Goal: Task Accomplishment & Management: Manage account settings

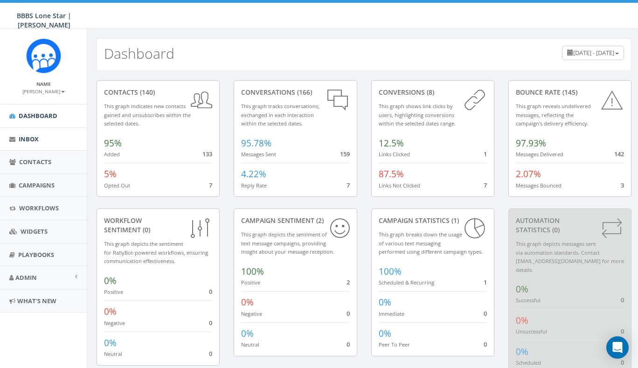
click at [38, 138] on span "Inbox" at bounding box center [29, 139] width 20 height 8
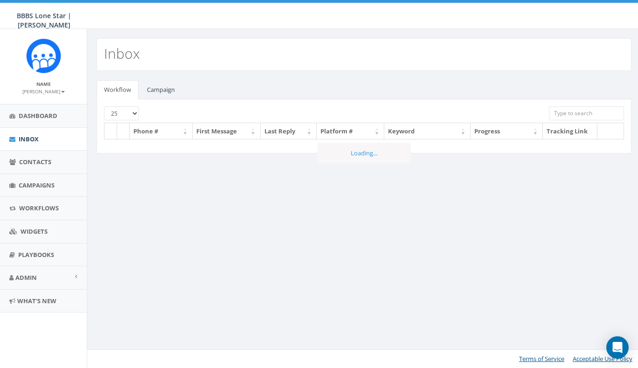
select select
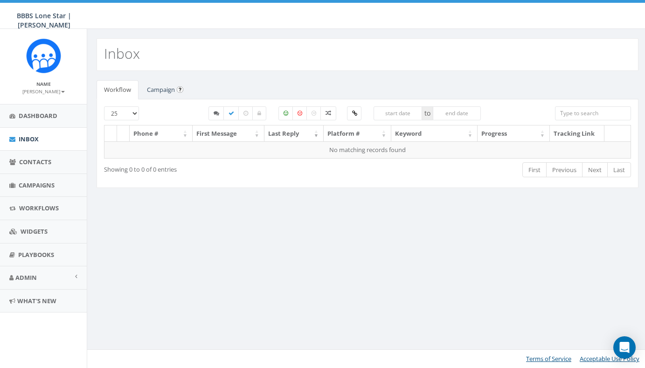
click at [164, 95] on link "Campaign" at bounding box center [161, 89] width 43 height 19
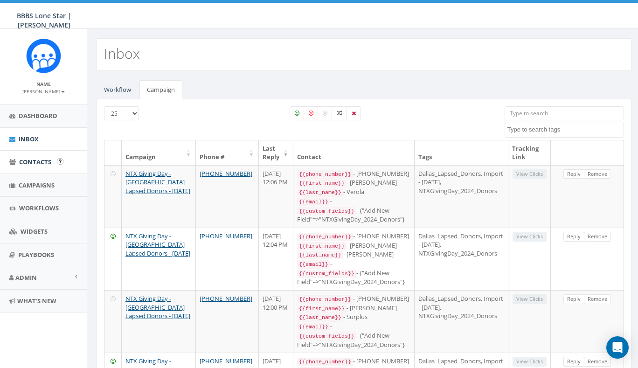
click at [41, 166] on link "Contacts" at bounding box center [43, 162] width 87 height 23
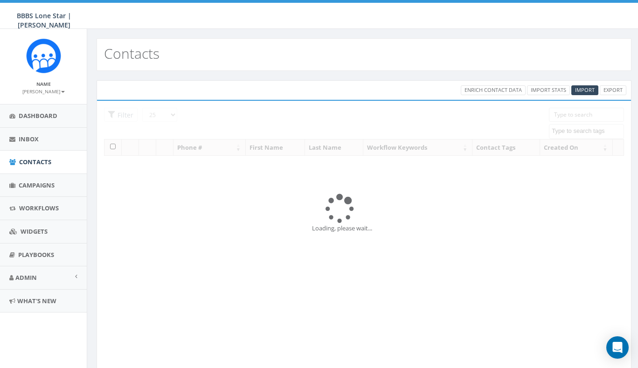
select select
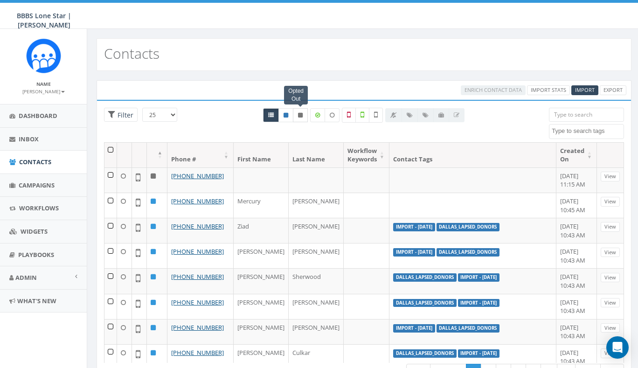
click at [301, 113] on icon at bounding box center [300, 115] width 5 height 6
radio input "true"
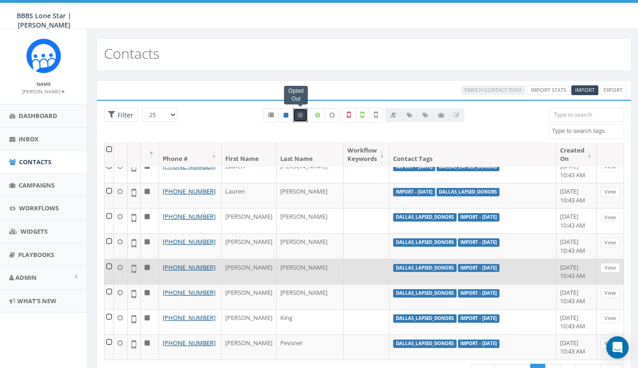
scroll to position [42, 0]
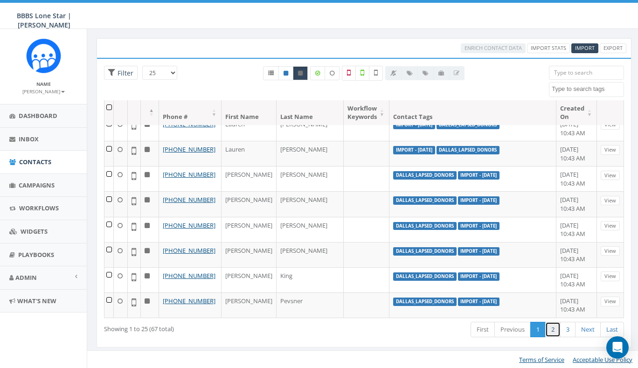
click at [554, 331] on link "2" at bounding box center [553, 329] width 15 height 15
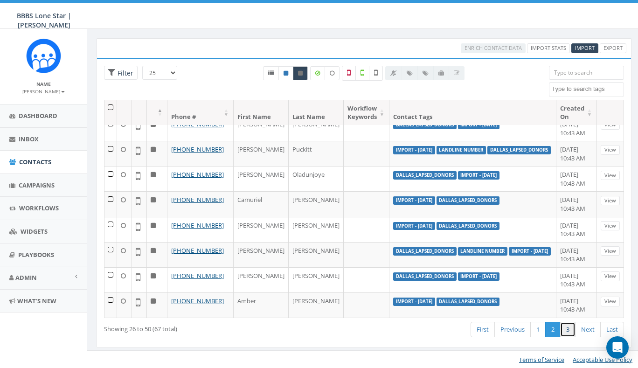
click at [566, 330] on link "3" at bounding box center [568, 329] width 15 height 15
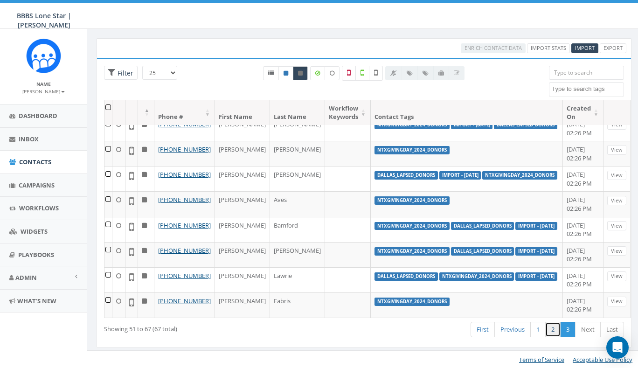
click at [552, 330] on link "2" at bounding box center [553, 329] width 15 height 15
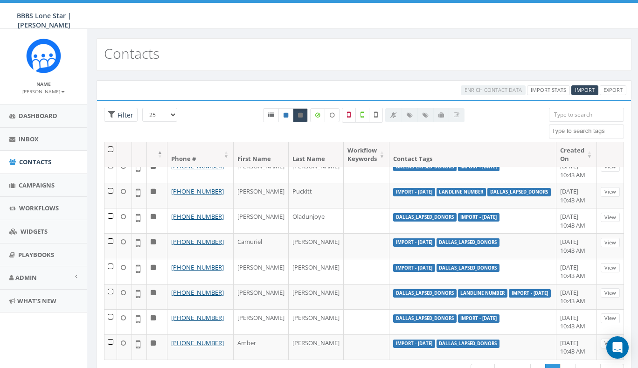
scroll to position [0, 0]
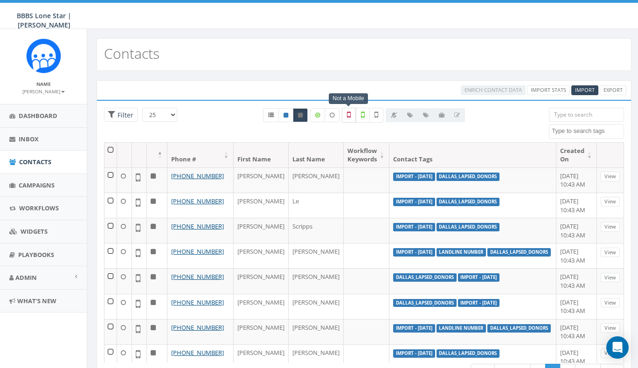
click at [347, 114] on label at bounding box center [349, 115] width 14 height 15
checkbox input "true"
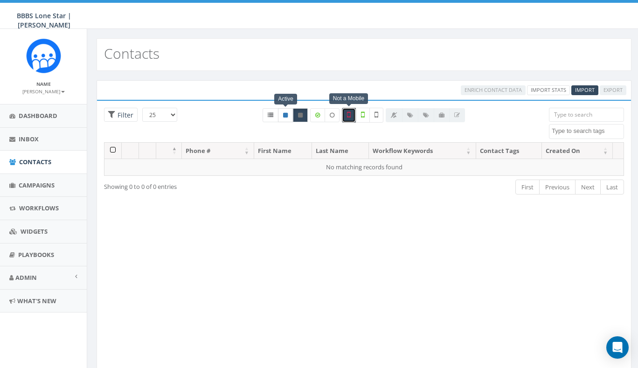
click at [288, 114] on link at bounding box center [285, 115] width 15 height 14
radio input "true"
click at [350, 119] on label at bounding box center [349, 115] width 14 height 15
checkbox input "false"
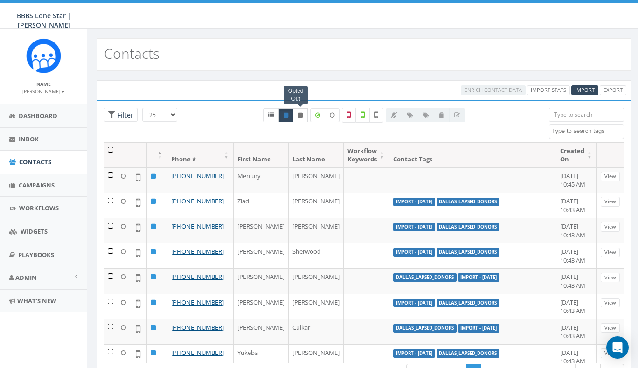
click at [302, 117] on icon at bounding box center [300, 115] width 5 height 6
radio input "true"
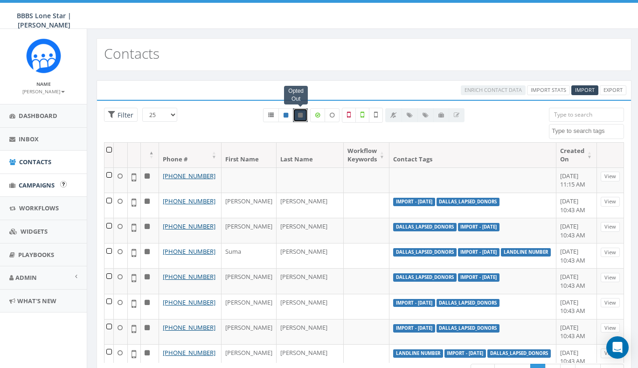
click at [38, 187] on span "Campaigns" at bounding box center [37, 185] width 36 height 8
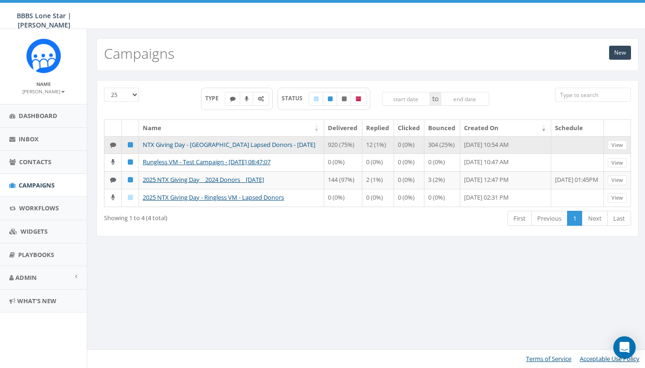
click at [237, 145] on link "NTX Giving Day - [GEOGRAPHIC_DATA] Lapsed Donors - [DATE]" at bounding box center [229, 144] width 173 height 8
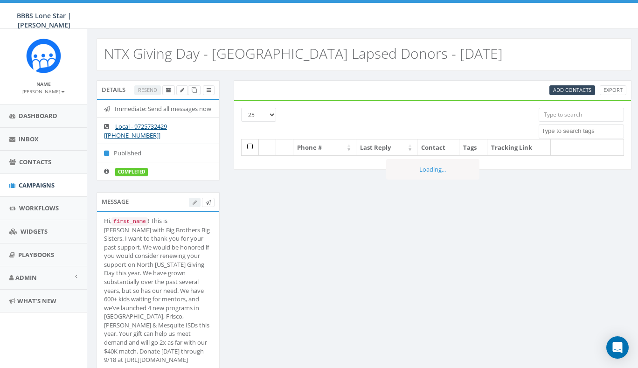
select select
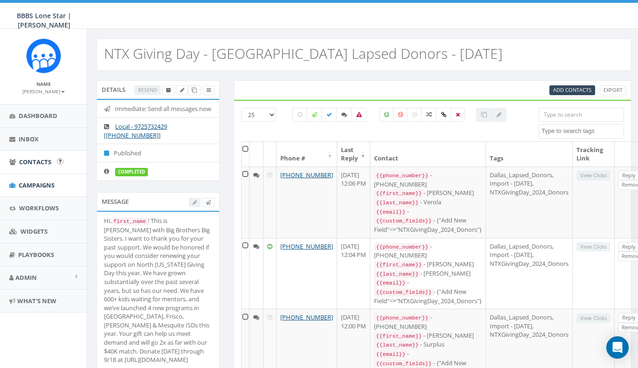
click at [37, 158] on span "Contacts" at bounding box center [35, 162] width 32 height 8
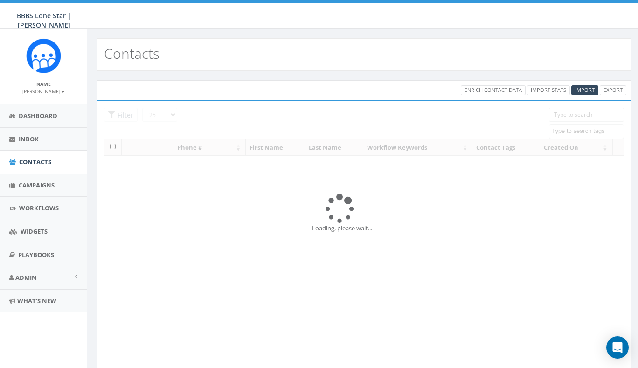
select select
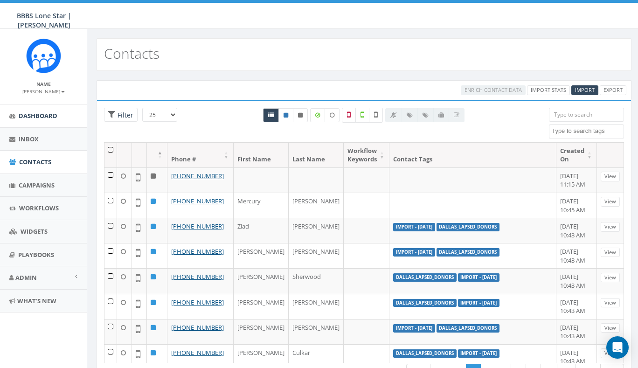
click at [42, 116] on span "Dashboard" at bounding box center [38, 116] width 39 height 8
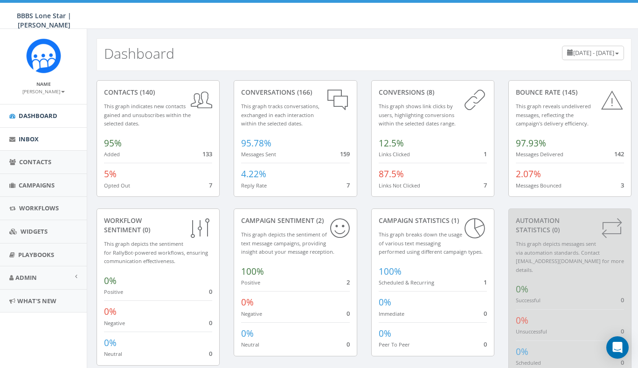
click at [45, 137] on link "Inbox" at bounding box center [43, 139] width 87 height 23
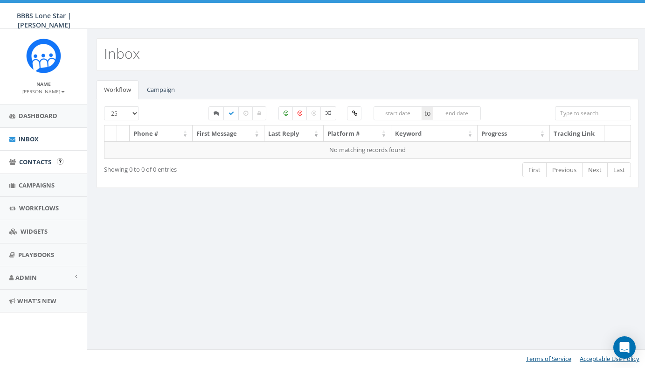
click at [44, 159] on span "Contacts" at bounding box center [35, 162] width 32 height 8
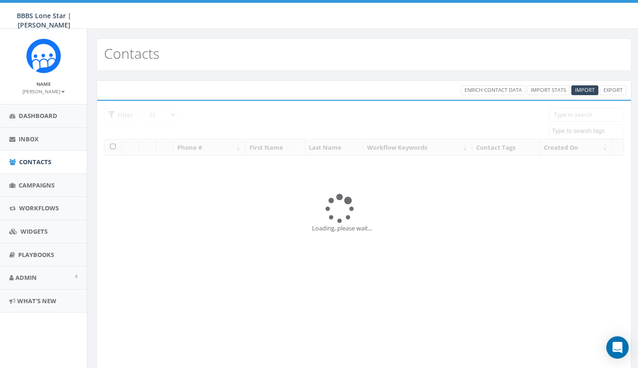
select select
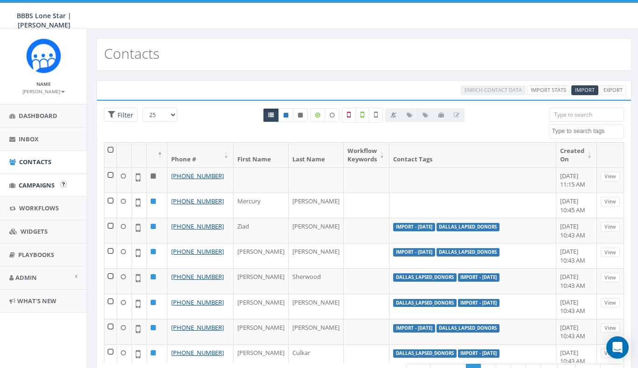
click at [44, 179] on link "Campaigns" at bounding box center [43, 185] width 87 height 23
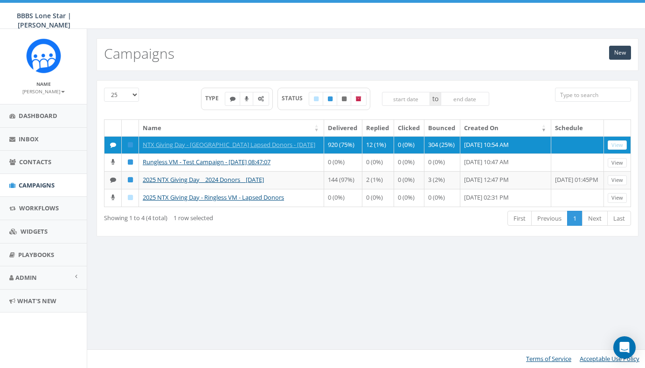
click at [209, 258] on div "25 50 100 TYPE STATUS to Name Delivered Replied Clicked Bounced Created On Sche…" at bounding box center [367, 164] width 561 height 187
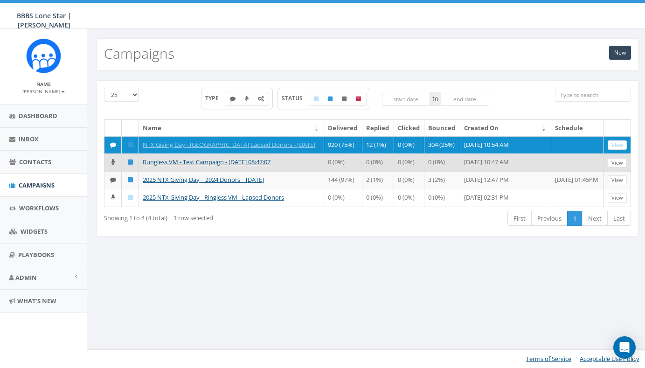
click at [614, 168] on link "View" at bounding box center [617, 163] width 19 height 10
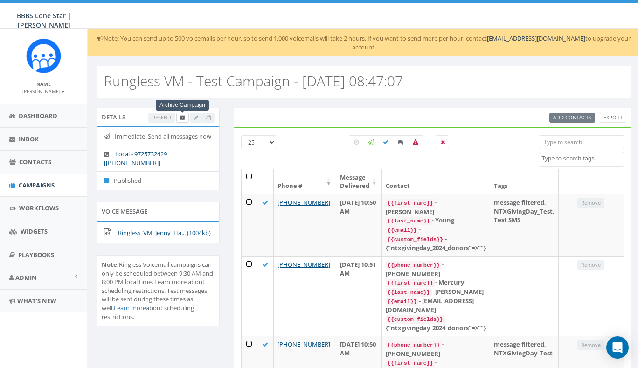
click at [182, 115] on icon at bounding box center [182, 117] width 5 height 5
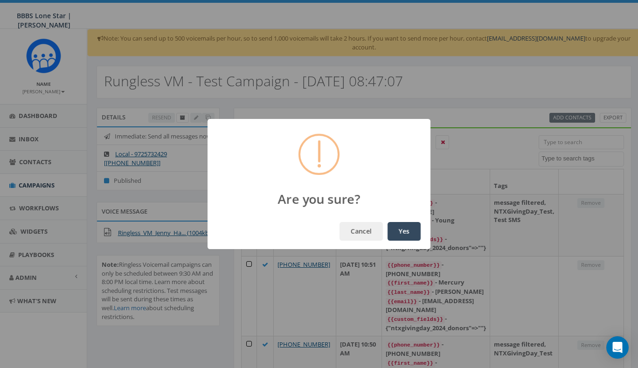
click at [407, 234] on button "Yes" at bounding box center [404, 231] width 33 height 19
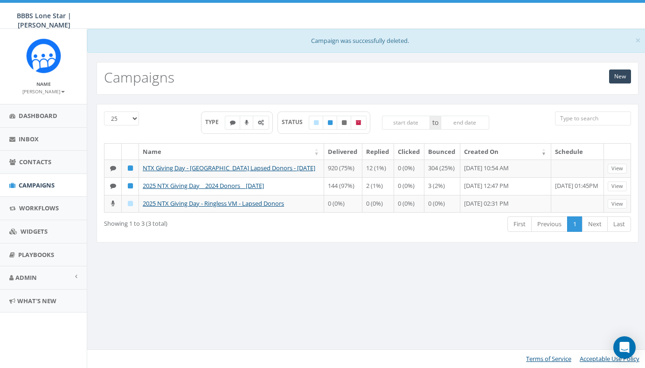
click at [259, 254] on div "25 50 100 TYPE STATUS to Name Delivered Replied Clicked Bounced Created On Sche…" at bounding box center [368, 179] width 556 height 150
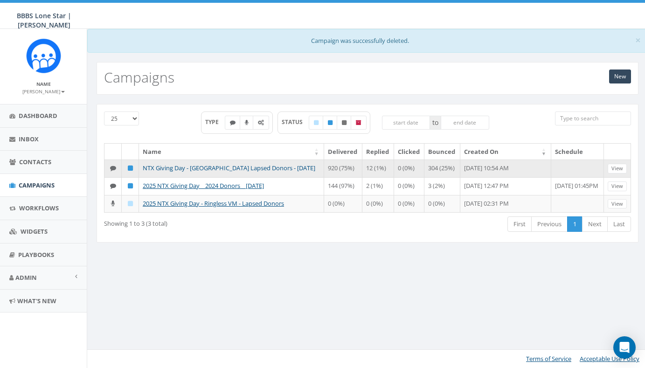
click at [198, 168] on link "NTX Giving Day - [GEOGRAPHIC_DATA] Lapsed Donors - [DATE]" at bounding box center [229, 168] width 173 height 8
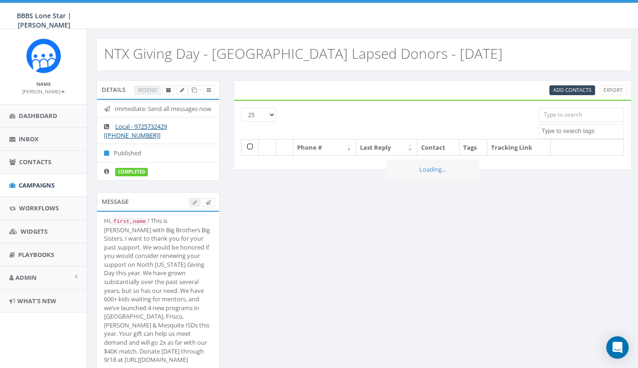
select select
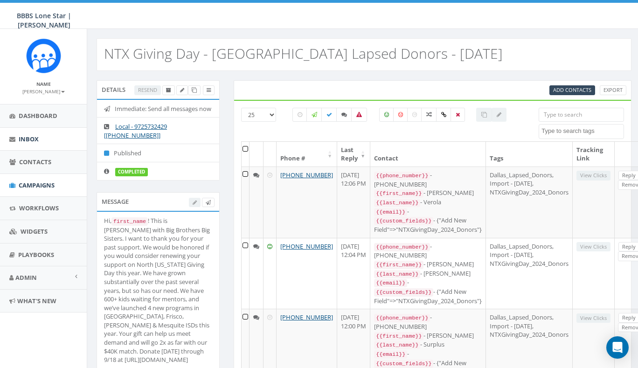
click at [36, 142] on span "Inbox" at bounding box center [29, 139] width 20 height 8
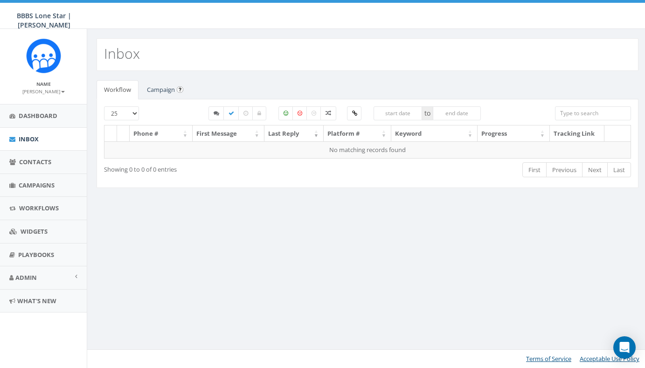
click at [161, 86] on link "Campaign" at bounding box center [161, 89] width 43 height 19
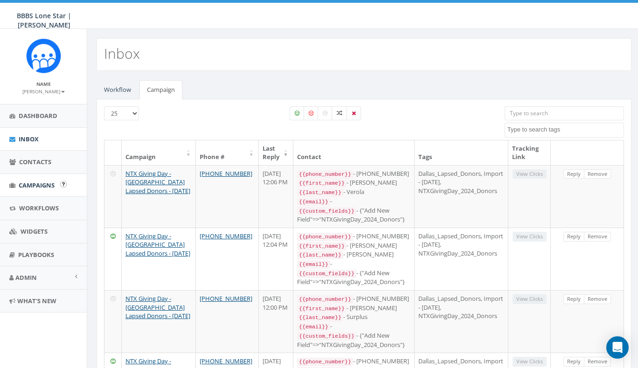
click at [35, 181] on span "Campaigns" at bounding box center [37, 185] width 36 height 8
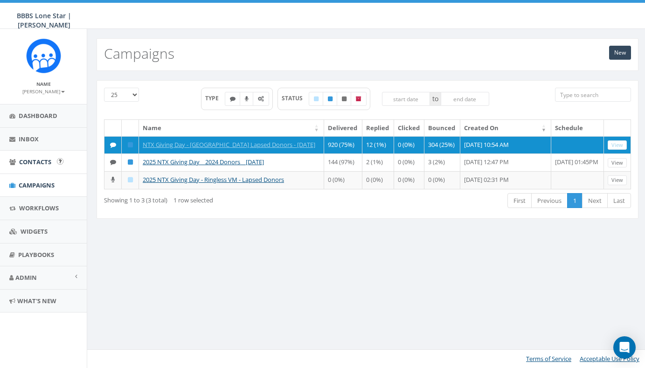
click at [22, 161] on span "Contacts" at bounding box center [35, 162] width 32 height 8
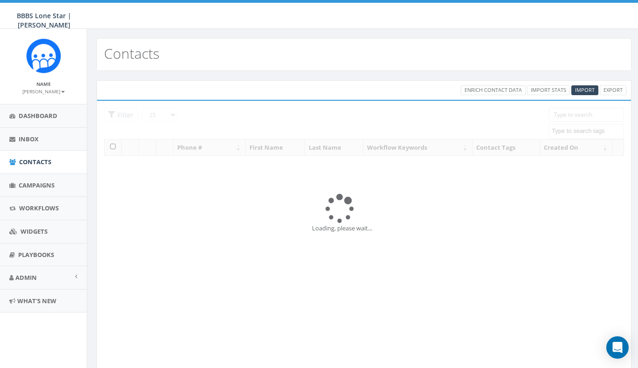
select select
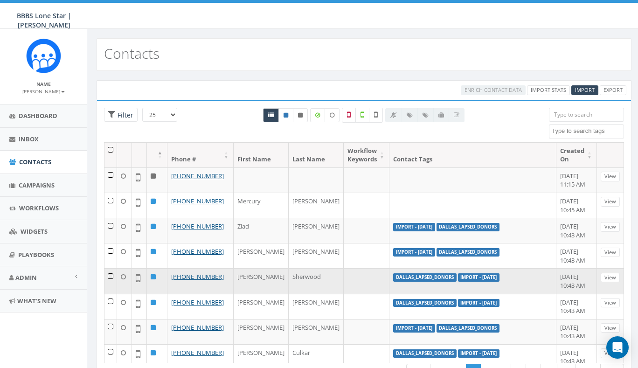
scroll to position [21, 0]
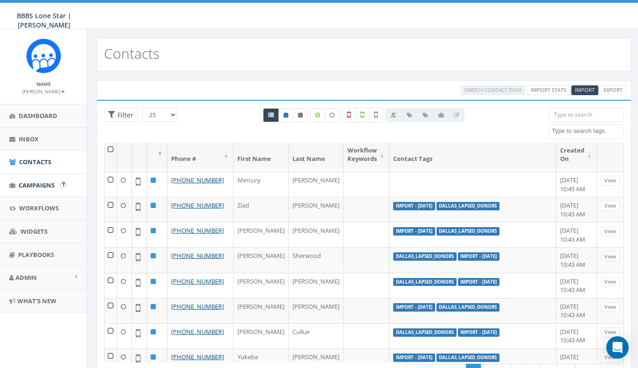
click at [39, 182] on span "Campaigns" at bounding box center [37, 185] width 36 height 8
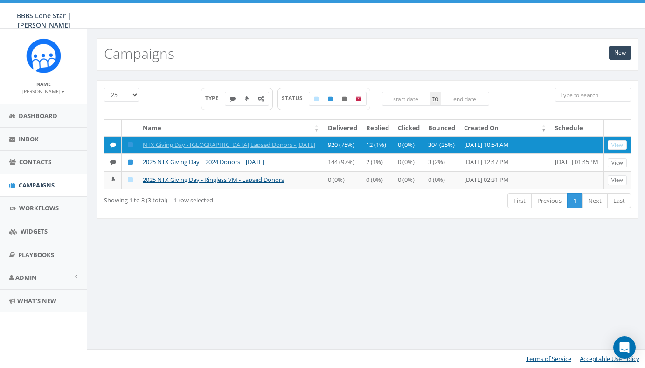
click at [300, 265] on div "New Campaigns 25 50 100 TYPE STATUS to Name Delivered Replied Clicked Bounced C…" at bounding box center [367, 198] width 561 height 339
click at [294, 231] on div "25 50 100 TYPE STATUS to Name Delivered Replied Clicked Bounced Created On Sche…" at bounding box center [368, 155] width 556 height 150
click at [183, 277] on div "New Campaigns 25 50 100 TYPE STATUS to Name Delivered Replied Clicked Bounced C…" at bounding box center [367, 198] width 561 height 339
click at [32, 186] on span "Campaigns" at bounding box center [37, 185] width 36 height 8
click at [207, 261] on div "New Campaigns 25 50 100 TYPE STATUS to Name Delivered Replied Clicked Bounced C…" at bounding box center [367, 198] width 561 height 339
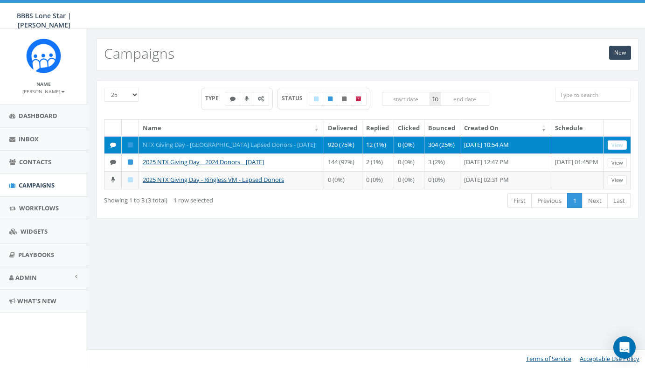
click at [223, 145] on link "NTX Giving Day - [GEOGRAPHIC_DATA] Lapsed Donors - [DATE]" at bounding box center [229, 144] width 173 height 8
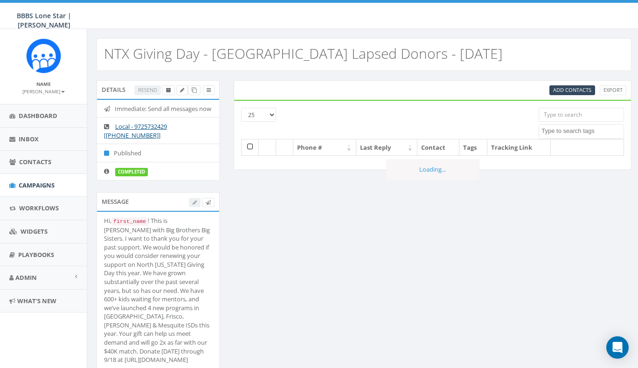
select select
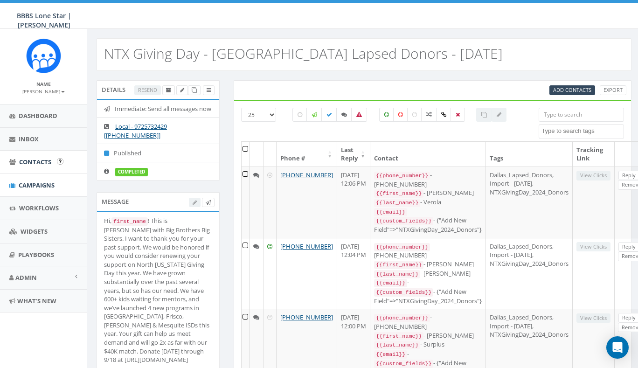
click at [32, 160] on span "Contacts" at bounding box center [35, 162] width 32 height 8
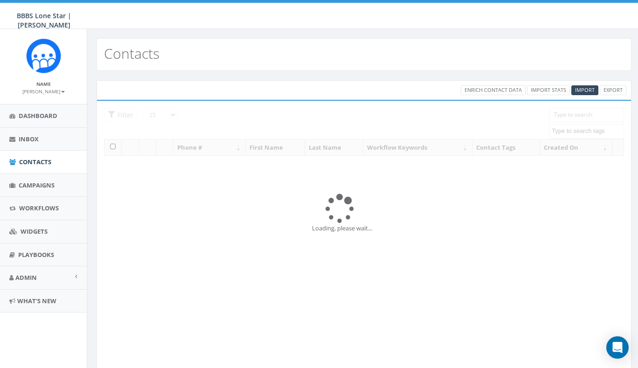
select select
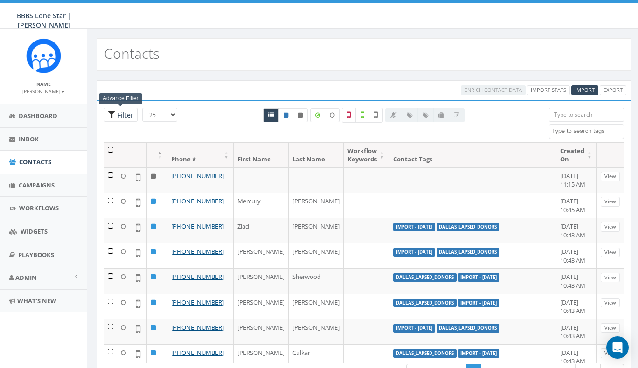
click at [113, 116] on span "Filter" at bounding box center [121, 115] width 34 height 14
radio input "true"
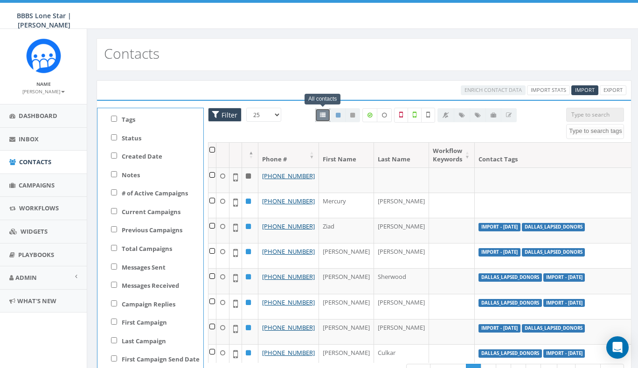
scroll to position [69, 0]
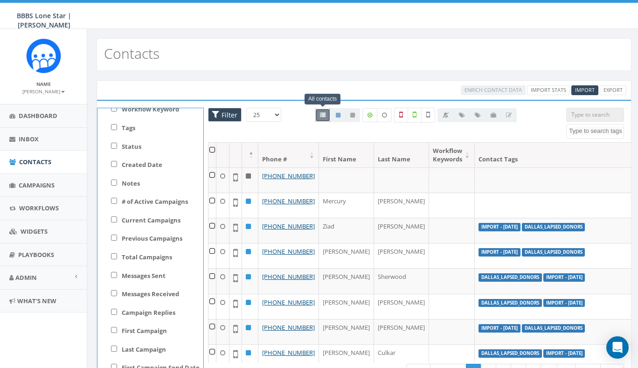
click at [245, 79] on div "Enrich Contact Data Import Stats Import Export Loading the filters, please wait…" at bounding box center [364, 241] width 554 height 340
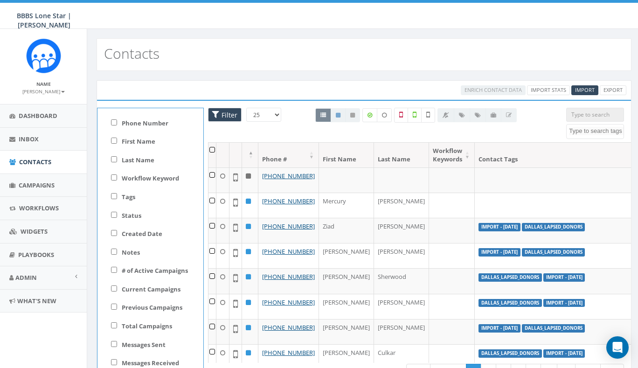
click at [311, 90] on div "Enrich Contact Data Import Stats Import Export" at bounding box center [364, 90] width 539 height 10
click at [584, 90] on span "Import" at bounding box center [585, 89] width 20 height 7
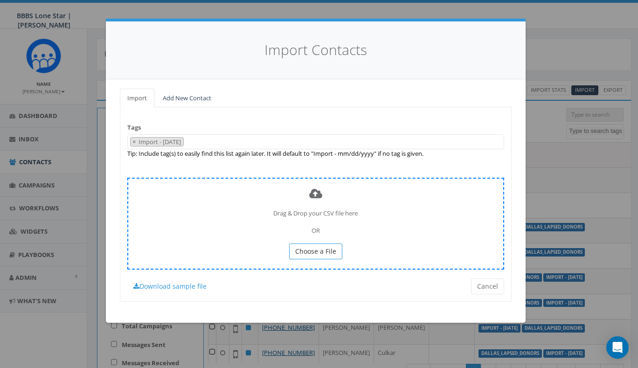
click at [328, 248] on span "Choose a File" at bounding box center [315, 251] width 41 height 9
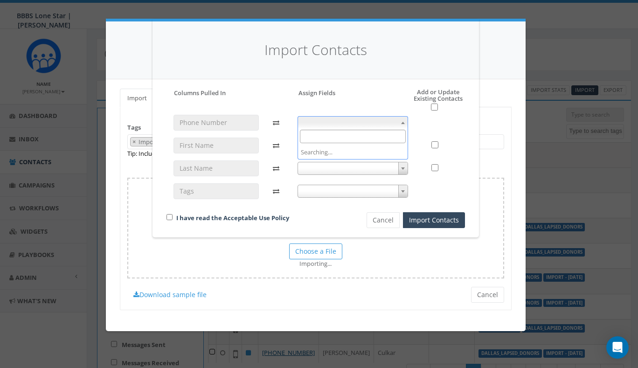
click at [333, 117] on span at bounding box center [353, 122] width 111 height 13
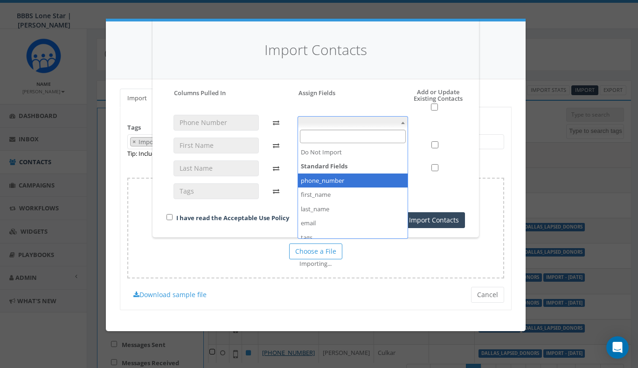
select select "phone_number"
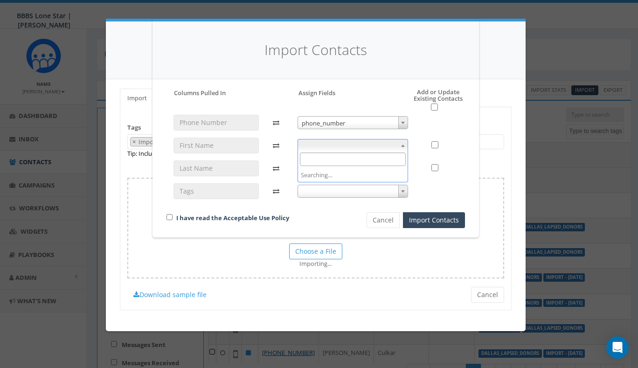
click at [338, 139] on span at bounding box center [353, 145] width 111 height 13
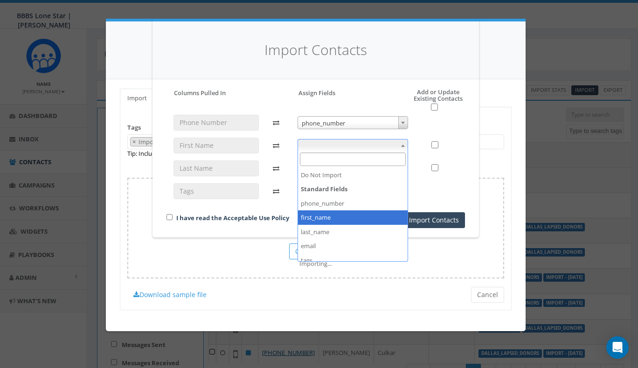
select select "first_name"
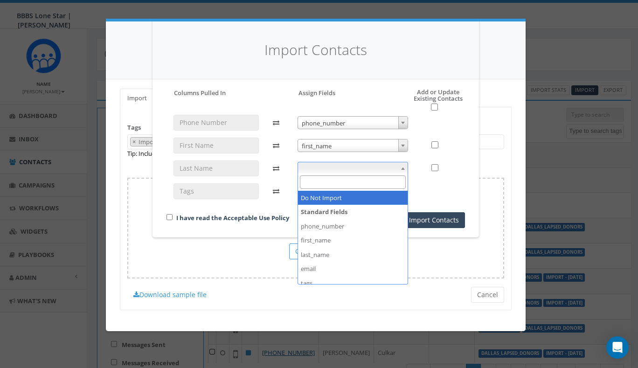
click at [333, 166] on span at bounding box center [353, 168] width 111 height 13
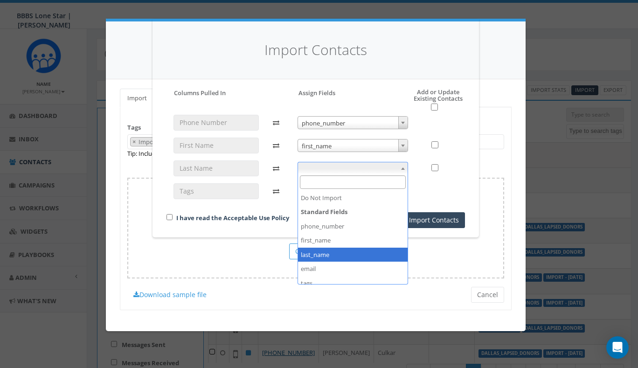
select select "last_name"
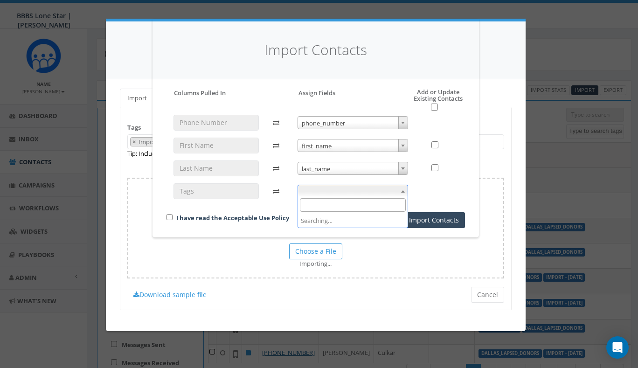
click at [340, 190] on span at bounding box center [353, 191] width 111 height 13
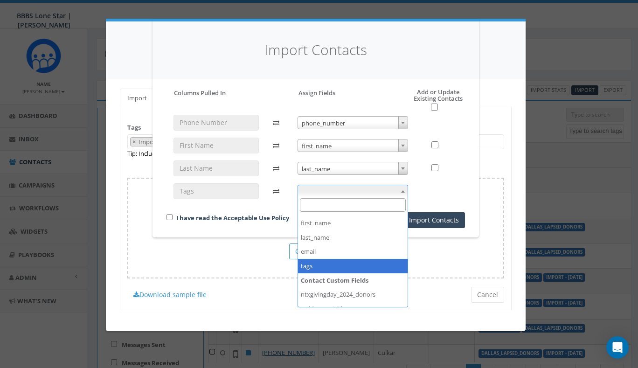
scroll to position [47, 0]
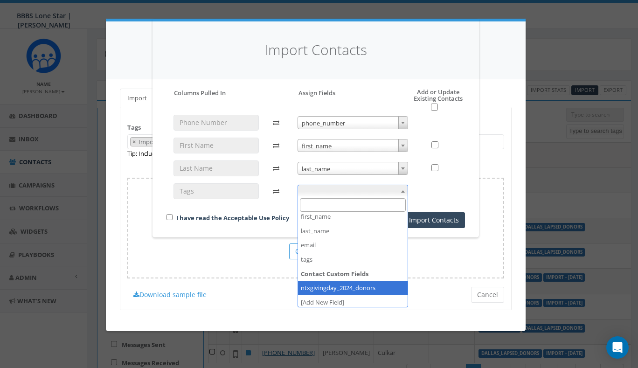
select select "ntxgivingday_2024_donors"
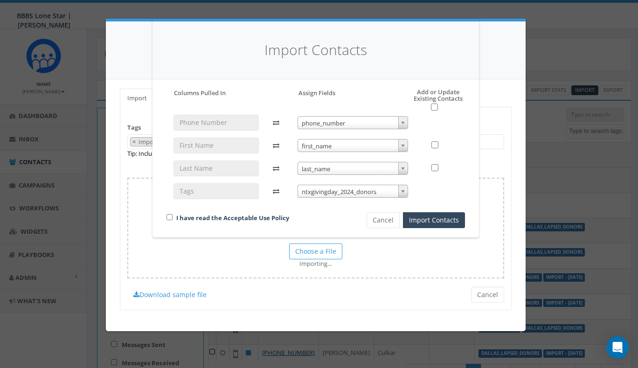
click at [340, 190] on span "ntxgivingday_2024_donors" at bounding box center [353, 191] width 110 height 13
click at [295, 210] on div "I have read the Acceptable Use Policy Cancel Import Contacts" at bounding box center [316, 175] width 313 height 105
click at [171, 216] on input "checkbox" at bounding box center [170, 217] width 6 height 6
checkbox input "true"
click at [435, 107] on input "checkbox" at bounding box center [434, 107] width 7 height 7
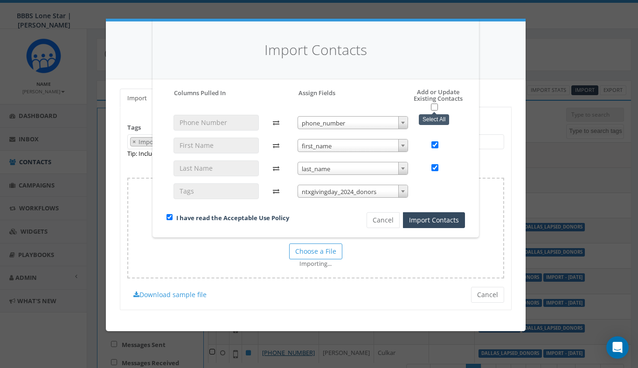
checkbox input "true"
click at [348, 212] on div "Cancel Import Contacts" at bounding box center [407, 220] width 130 height 16
click at [355, 191] on span "ntxgivingday_2024_donors" at bounding box center [353, 191] width 110 height 13
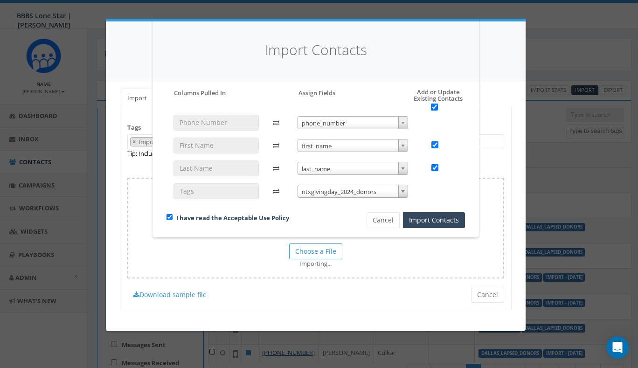
click at [322, 213] on div "I have read the Acceptable Use Policy" at bounding box center [251, 218] width 182 height 13
click at [327, 189] on span "ntxgivingday_2024_donors" at bounding box center [353, 191] width 110 height 13
click at [291, 210] on div "I have read the Acceptable Use Policy Cancel Import Contacts" at bounding box center [316, 175] width 313 height 105
click at [430, 221] on button "Import Contacts" at bounding box center [434, 220] width 62 height 16
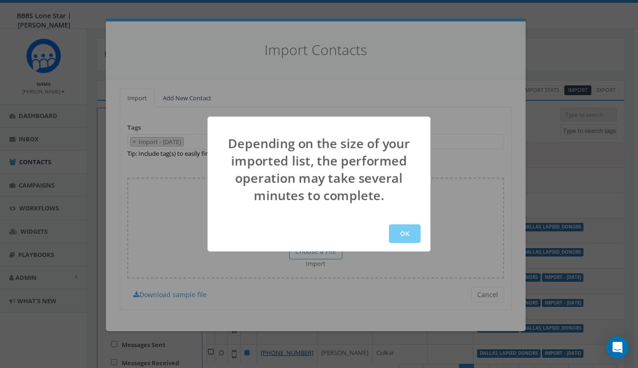
click at [406, 232] on button "OK" at bounding box center [405, 233] width 32 height 19
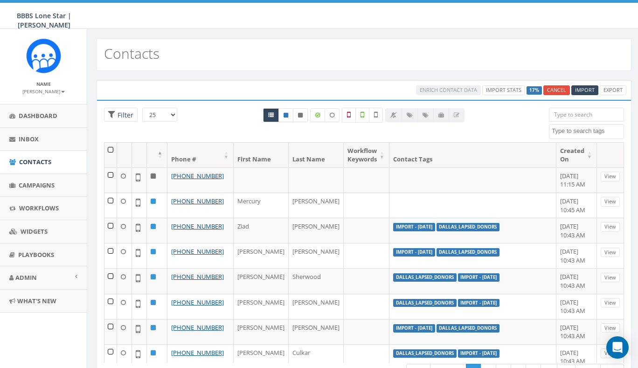
select select
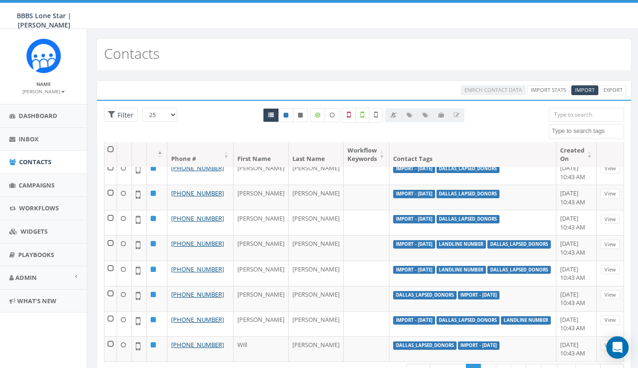
scroll to position [449, 0]
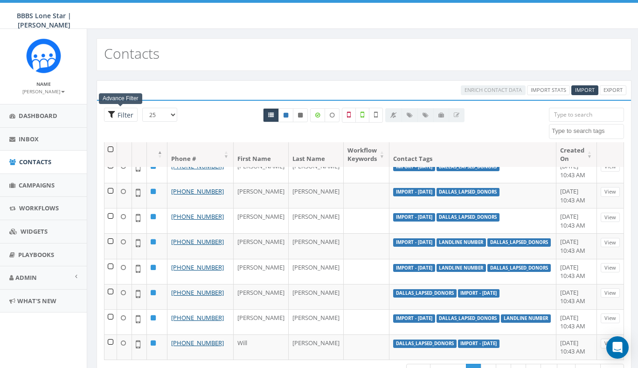
click at [123, 113] on span "Filter" at bounding box center [124, 115] width 18 height 9
radio input "true"
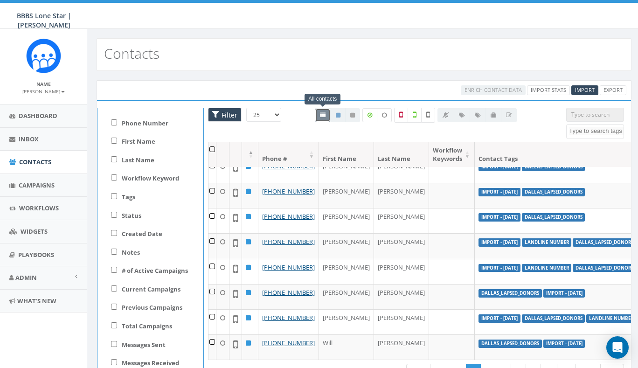
click at [115, 195] on input "Tags" at bounding box center [114, 196] width 6 height 6
checkbox input "true"
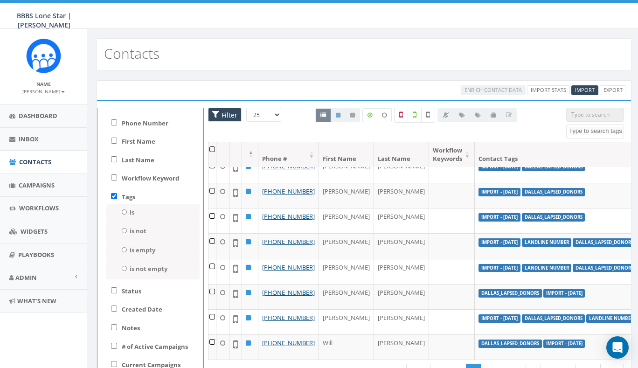
click at [121, 210] on input "is" at bounding box center [124, 212] width 6 height 5
radio input "true"
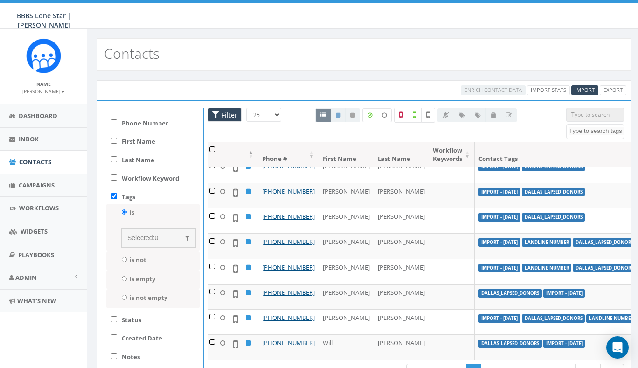
click at [152, 234] on span "Selected:" at bounding box center [140, 237] width 27 height 7
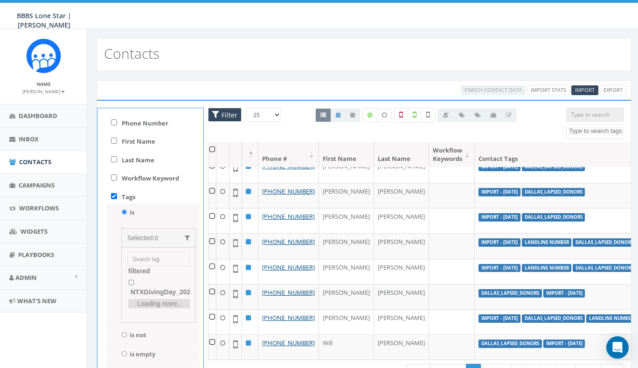
scroll to position [84, 0]
click at [131, 269] on input "NTXGivingDay_2024_Donors" at bounding box center [131, 266] width 6 height 5
checkbox input "true"
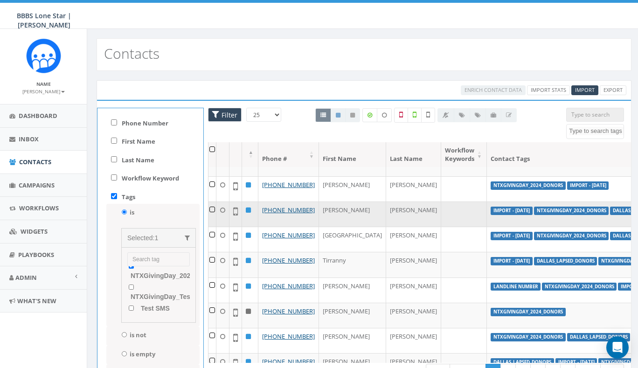
scroll to position [27, 0]
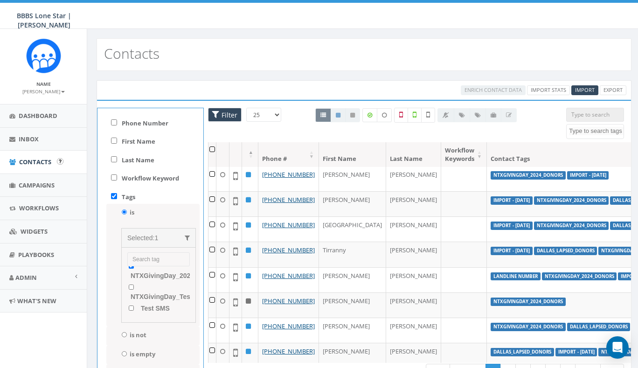
click at [33, 156] on link "Contacts" at bounding box center [43, 162] width 87 height 23
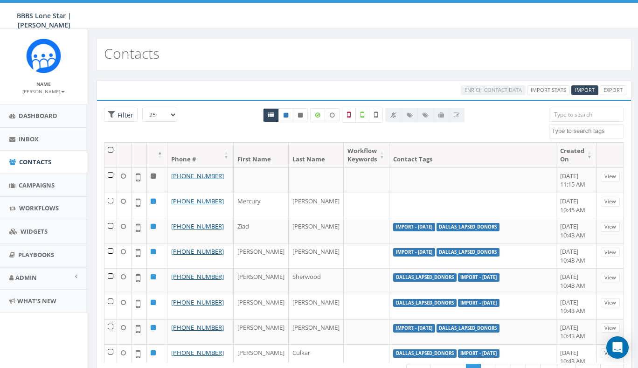
select select
click at [574, 116] on input "search" at bounding box center [586, 115] width 75 height 14
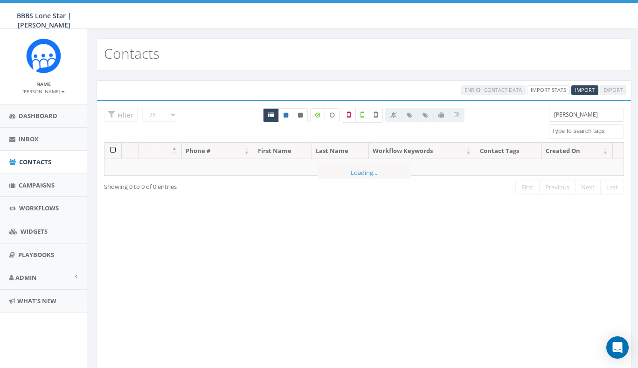
type input "J"
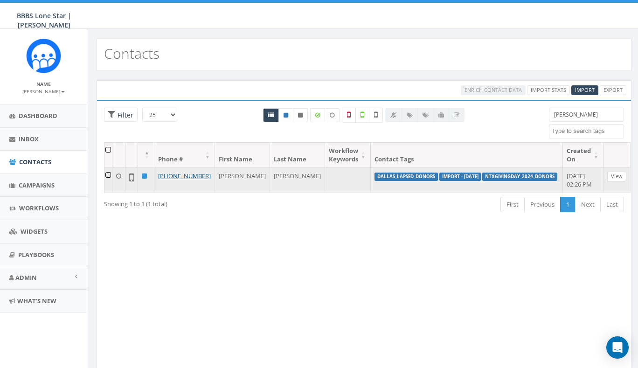
type input "[PERSON_NAME]"
click at [611, 178] on link "View" at bounding box center [617, 177] width 19 height 10
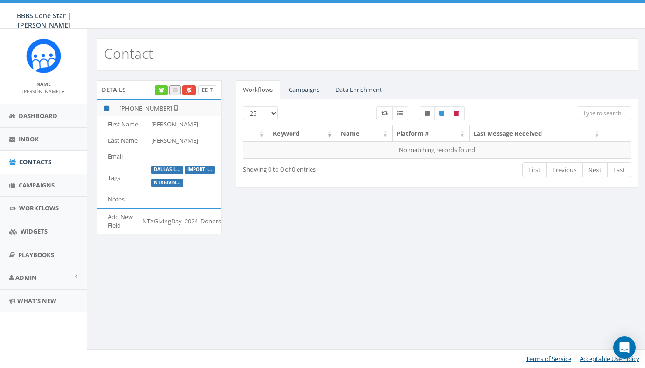
click at [201, 90] on link "Edit" at bounding box center [207, 90] width 18 height 10
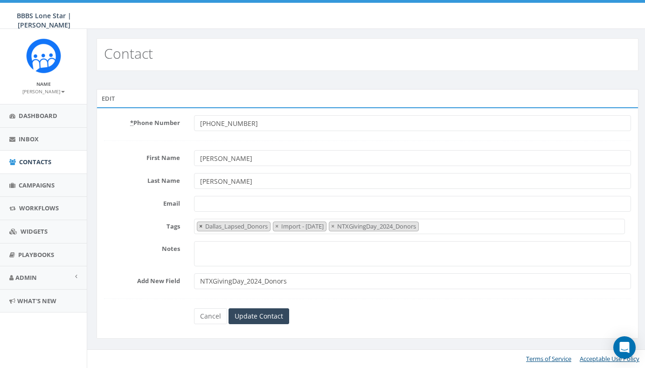
click at [200, 226] on span "×" at bounding box center [200, 226] width 3 height 8
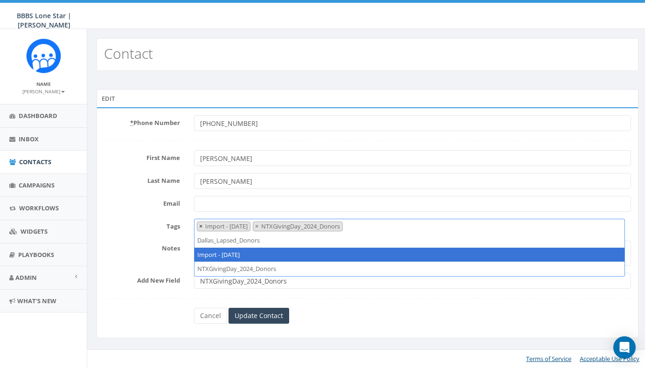
click at [198, 225] on button "×" at bounding box center [200, 226] width 7 height 9
select select "NTXGivingDay_2024_Donors"
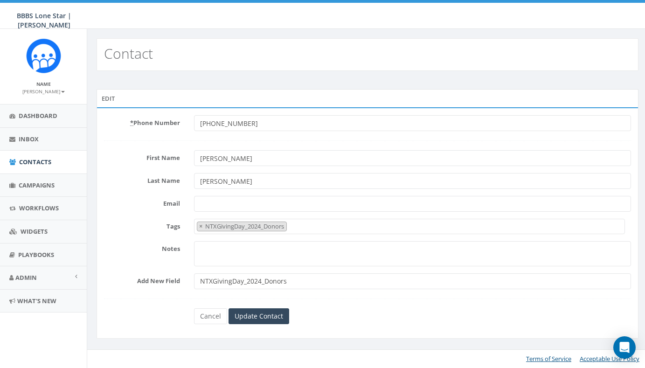
click at [184, 312] on div "Cancel Update Contact" at bounding box center [367, 316] width 541 height 16
click at [262, 316] on input "Update Contact" at bounding box center [259, 316] width 61 height 16
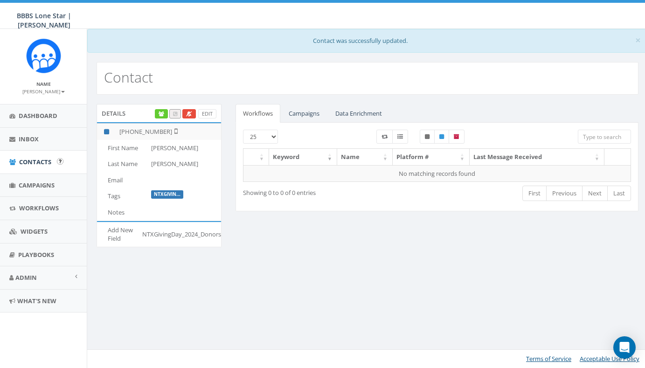
click at [43, 159] on span "Contacts" at bounding box center [35, 162] width 32 height 8
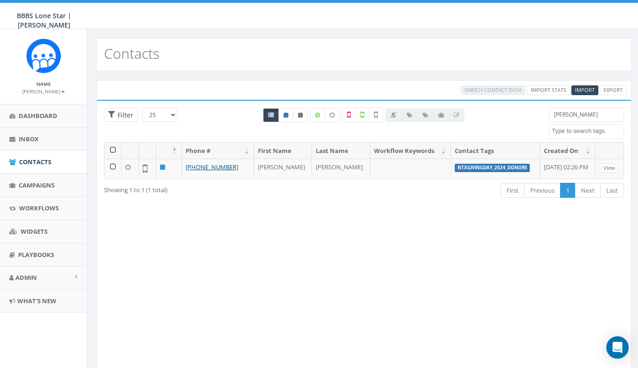
select select
click at [204, 234] on div "Loading the filters, please wait!! Phone Number is is not First Name is is not …" at bounding box center [364, 234] width 535 height 269
click at [42, 165] on span "Contacts" at bounding box center [35, 162] width 32 height 8
select select
drag, startPoint x: 580, startPoint y: 115, endPoint x: 516, endPoint y: 111, distance: 64.0
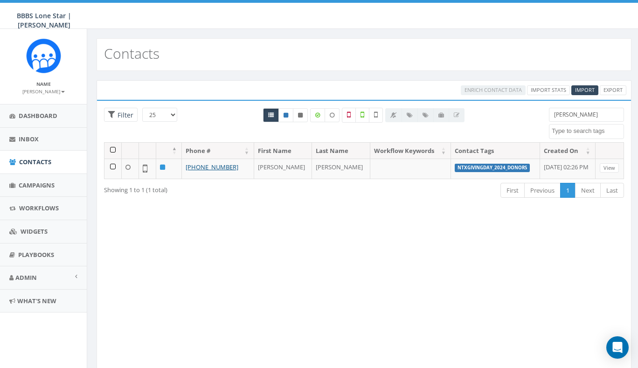
click at [516, 111] on div "25 50 100 Filter [PERSON_NAME] Dallas_Lapsed_Donors Import - [DATE] landline nu…" at bounding box center [364, 125] width 534 height 35
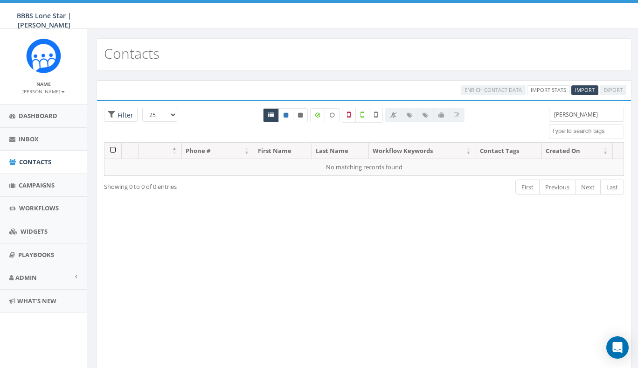
type input "[PERSON_NAME]"
drag, startPoint x: 568, startPoint y: 114, endPoint x: 597, endPoint y: 113, distance: 29.9
click at [597, 113] on input "[PERSON_NAME]" at bounding box center [586, 115] width 75 height 14
click at [611, 115] on input "[PERSON_NAME]" at bounding box center [586, 115] width 75 height 14
click at [595, 111] on input "[PERSON_NAME]" at bounding box center [586, 115] width 75 height 14
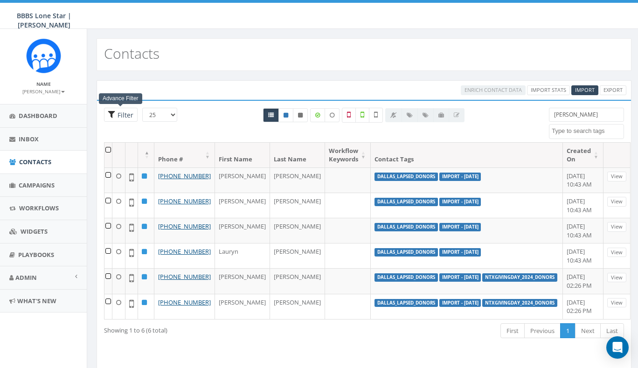
type input "[PERSON_NAME]"
click at [130, 114] on span "Filter" at bounding box center [124, 115] width 18 height 9
radio input "true"
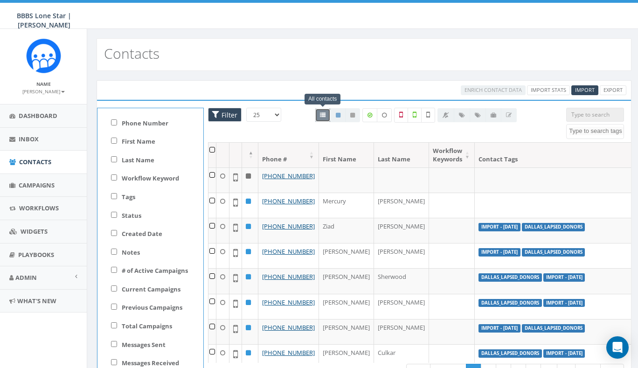
click at [114, 196] on input "Tags" at bounding box center [114, 196] width 6 height 6
checkbox input "true"
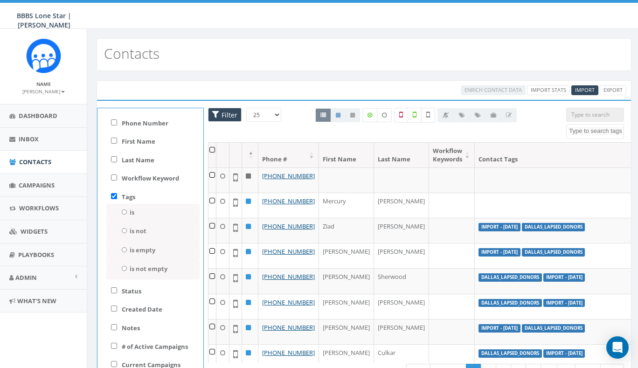
click at [123, 210] on input "is" at bounding box center [124, 212] width 6 height 5
radio input "true"
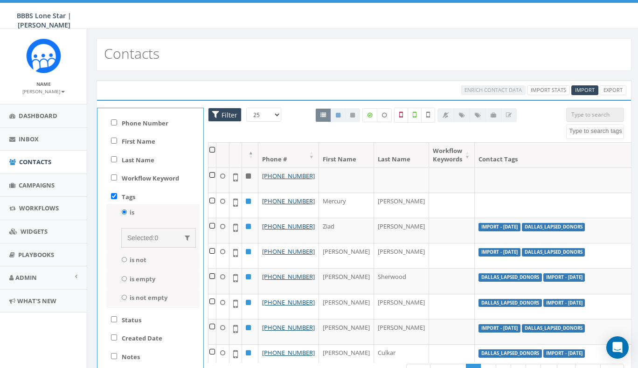
click at [161, 238] on div "Selected: 0" at bounding box center [158, 237] width 63 height 9
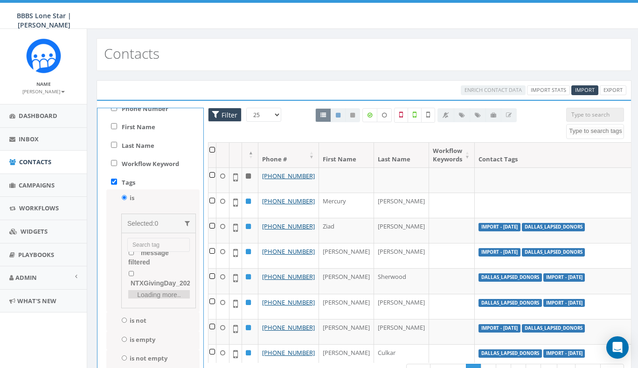
scroll to position [78, 0]
click at [131, 266] on input "NTXGivingDay_2024_Donors" at bounding box center [131, 268] width 6 height 5
checkbox input "true"
